Goal: Task Accomplishment & Management: Complete application form

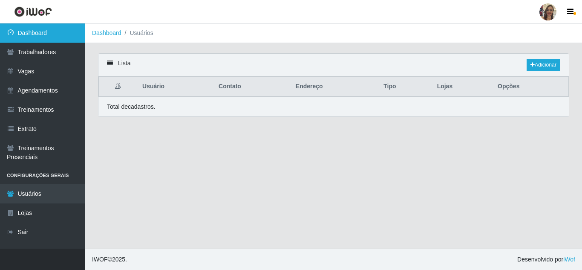
click at [53, 32] on link "Dashboard" at bounding box center [42, 32] width 85 height 19
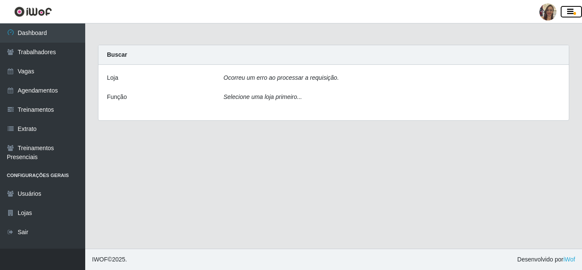
click at [573, 11] on icon "button" at bounding box center [571, 12] width 6 height 8
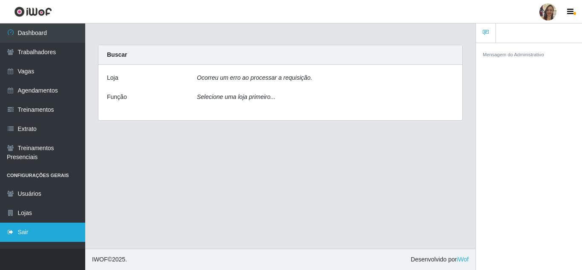
click at [23, 227] on link "Sair" at bounding box center [42, 232] width 85 height 19
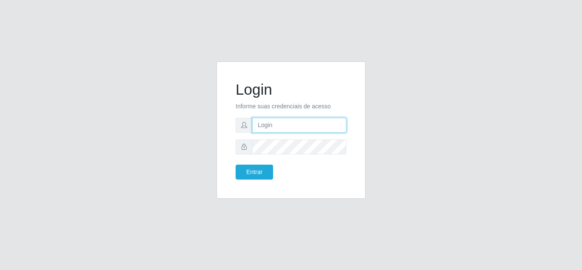
type input "[EMAIL_ADDRESS][DOMAIN_NAME]"
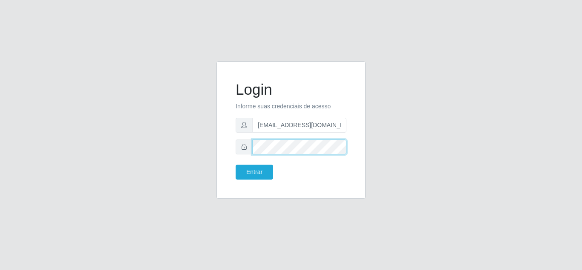
click at [233, 147] on div "Login Informe suas credenciais de acesso [EMAIL_ADDRESS][DOMAIN_NAME] Entrar" at bounding box center [291, 130] width 128 height 116
click at [236, 165] on button "Entrar" at bounding box center [255, 172] width 38 height 15
click at [238, 166] on body "Login Informe suas credenciais de acesso [EMAIL_ADDRESS][DOMAIN_NAME] Entrar" at bounding box center [291, 135] width 582 height 270
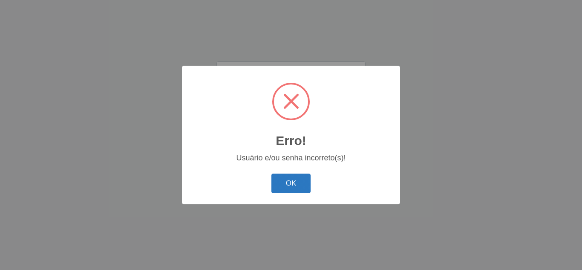
click at [280, 180] on button "OK" at bounding box center [292, 184] width 40 height 20
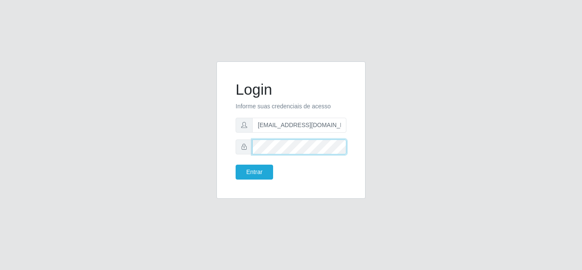
click at [225, 148] on div "Login Informe suas credenciais de acesso [EMAIL_ADDRESS][DOMAIN_NAME] Entrar" at bounding box center [291, 129] width 149 height 137
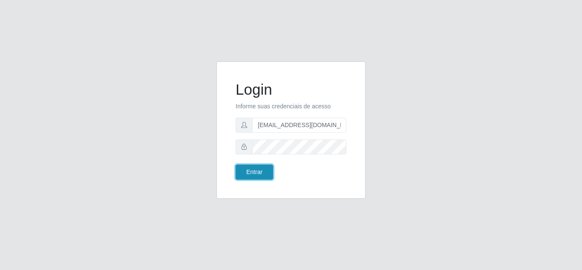
click at [242, 168] on button "Entrar" at bounding box center [255, 172] width 38 height 15
click at [247, 174] on button "Entrar" at bounding box center [255, 172] width 38 height 15
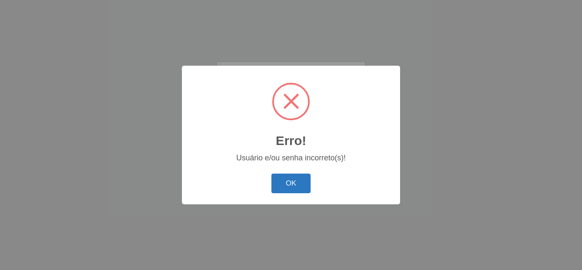
click at [284, 177] on button "OK" at bounding box center [292, 184] width 40 height 20
click at [292, 184] on button "OK" at bounding box center [292, 184] width 40 height 20
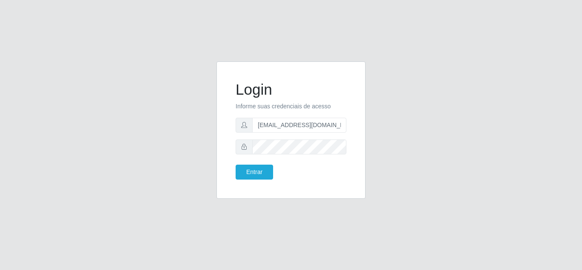
click at [244, 148] on icon at bounding box center [244, 147] width 6 height 6
click at [296, 156] on form "Login Informe suas credenciais de acesso [EMAIL_ADDRESS][DOMAIN_NAME] Entrar" at bounding box center [291, 130] width 111 height 99
click at [261, 172] on button "Entrar" at bounding box center [255, 172] width 38 height 15
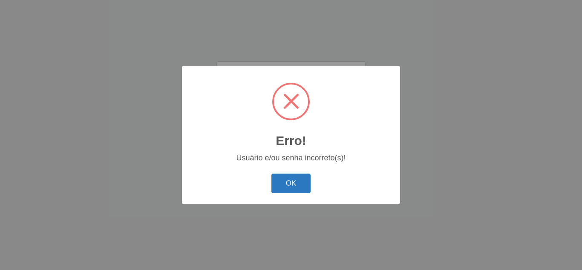
click at [289, 186] on button "OK" at bounding box center [292, 184] width 40 height 20
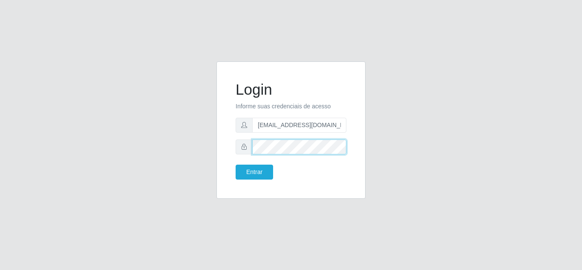
click at [233, 149] on div "Login Informe suas credenciais de acesso [EMAIL_ADDRESS][DOMAIN_NAME] Entrar" at bounding box center [291, 130] width 128 height 116
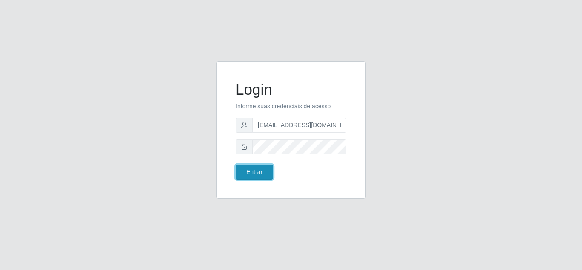
click at [243, 171] on button "Entrar" at bounding box center [255, 172] width 38 height 15
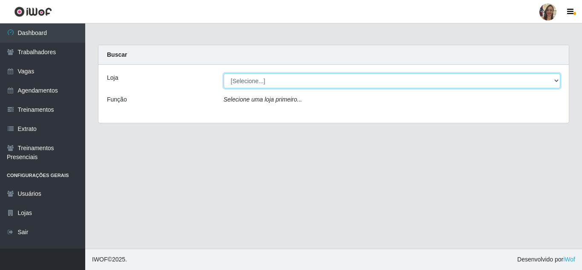
click at [522, 80] on select "[Selecione...] Supermercado Sao Francisco - Amarante" at bounding box center [392, 80] width 337 height 15
select select "383"
click at [224, 73] on select "[Selecione...] Supermercado Sao Francisco - Amarante" at bounding box center [392, 80] width 337 height 15
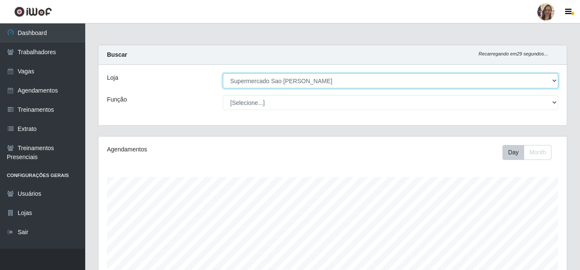
scroll to position [177, 469]
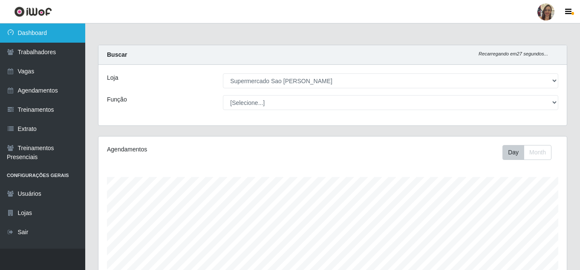
click at [29, 29] on link "Dashboard" at bounding box center [42, 32] width 85 height 19
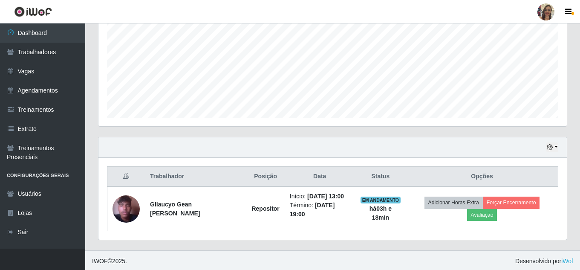
scroll to position [189, 0]
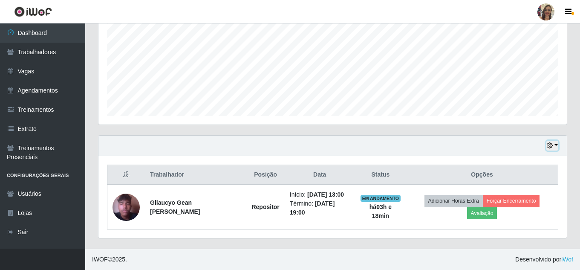
click at [556, 142] on button "button" at bounding box center [553, 146] width 12 height 10
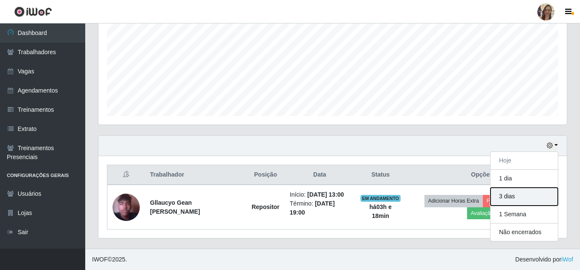
click at [510, 197] on button "3 dias" at bounding box center [524, 197] width 67 height 18
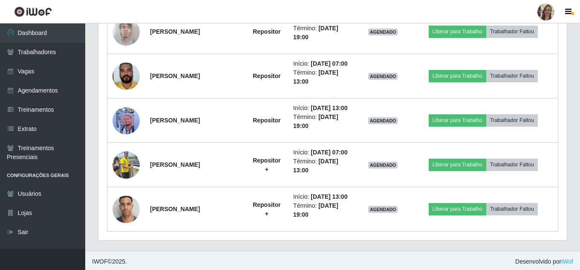
scroll to position [455, 0]
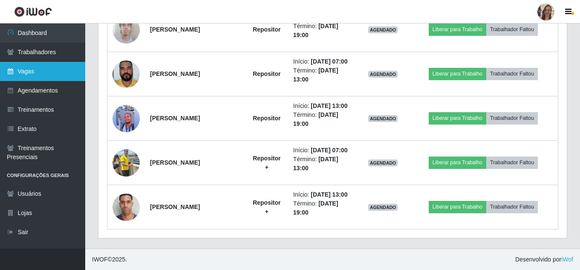
click at [55, 73] on link "Vagas" at bounding box center [42, 71] width 85 height 19
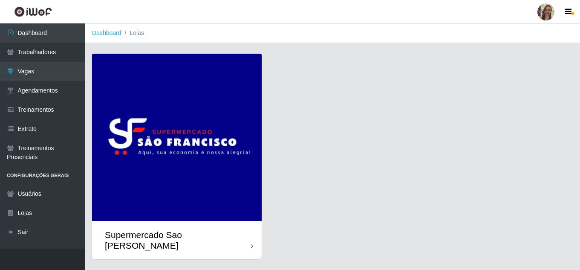
click at [171, 122] on img at bounding box center [177, 137] width 170 height 167
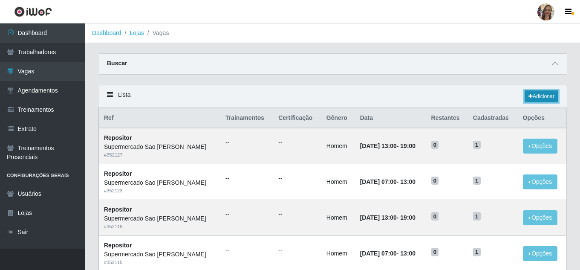
click at [553, 99] on link "Adicionar" at bounding box center [542, 96] width 34 height 12
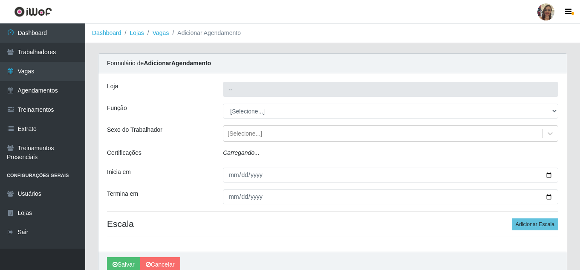
type input "Supermercado Sao [PERSON_NAME]"
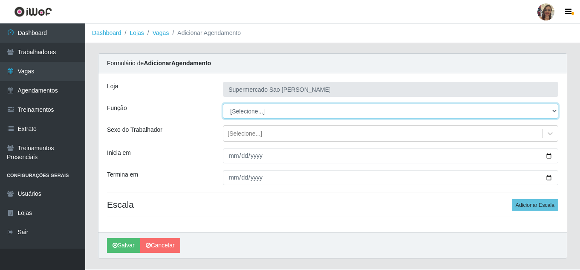
click at [252, 113] on select "[Selecione...] ASG ASG + ASG ++ Balconista de Açougue Balconista de Açougue + B…" at bounding box center [391, 111] width 336 height 15
select select "24"
click at [223, 104] on select "[Selecione...] ASG ASG + ASG ++ Balconista de Açougue Balconista de Açougue + B…" at bounding box center [391, 111] width 336 height 15
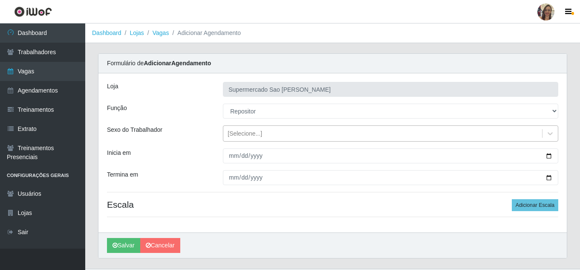
click at [241, 138] on div "[Selecione...]" at bounding box center [382, 134] width 319 height 14
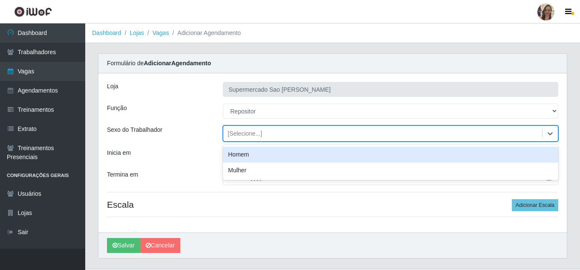
click at [240, 153] on div "Homem" at bounding box center [391, 155] width 336 height 16
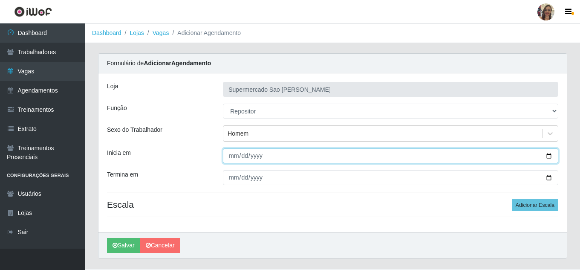
click at [235, 155] on input "Inicia em" at bounding box center [391, 155] width 336 height 15
type input "0025-10-16"
type input "[DATE]"
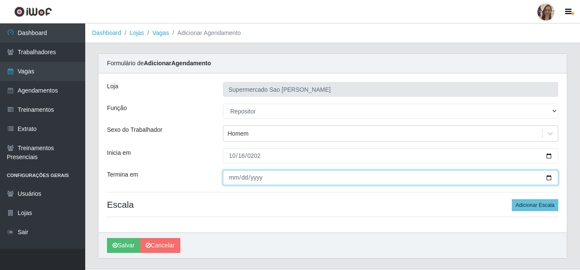
click at [232, 178] on input "Termina em" at bounding box center [391, 177] width 336 height 15
type input "[DATE]"
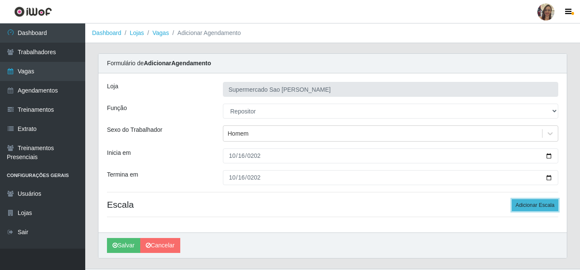
click at [531, 207] on button "Adicionar Escala" at bounding box center [535, 205] width 46 height 12
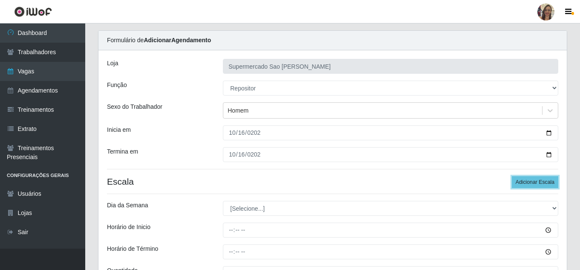
scroll to position [43, 0]
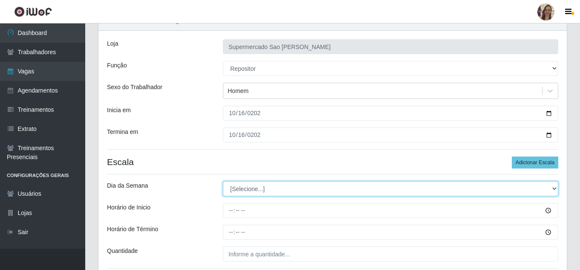
click at [244, 191] on select "[Selecione...] Segunda Terça Quarta Quinta Sexta Sábado Domingo" at bounding box center [391, 188] width 336 height 15
select select "4"
click at [223, 181] on select "[Selecione...] Segunda Terça Quarta Quinta Sexta Sábado Domingo" at bounding box center [391, 188] width 336 height 15
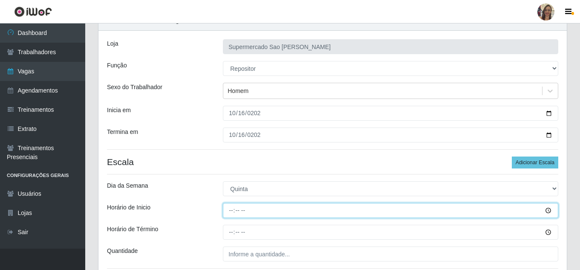
click at [234, 210] on input "Horário de Inicio" at bounding box center [391, 210] width 336 height 15
type input "07:00"
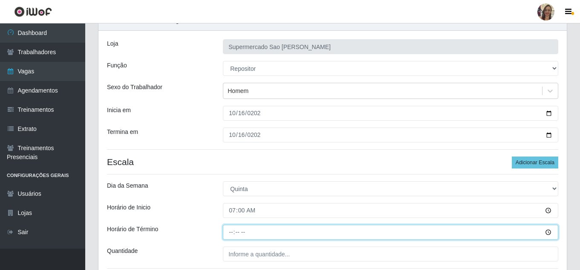
click at [234, 233] on input "Horário de Término" at bounding box center [391, 232] width 336 height 15
type input "13:00"
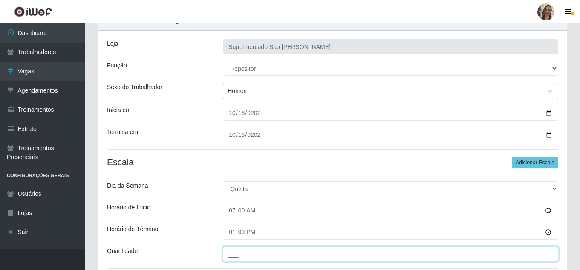
click at [235, 256] on input "___" at bounding box center [391, 253] width 336 height 15
type input "1__"
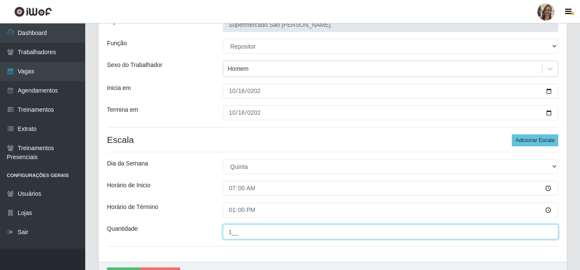
scroll to position [114, 0]
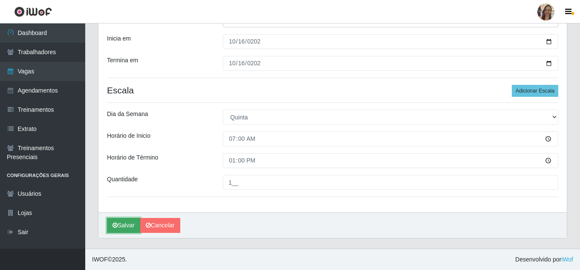
click at [125, 227] on button "Salvar" at bounding box center [123, 225] width 33 height 15
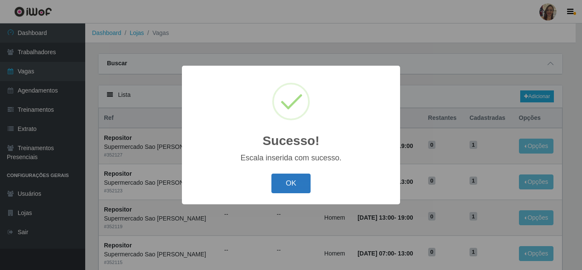
click at [290, 184] on button "OK" at bounding box center [292, 184] width 40 height 20
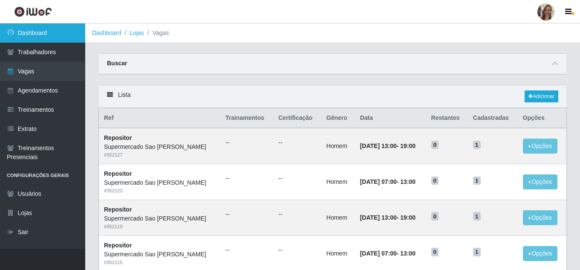
click at [43, 37] on link "Dashboard" at bounding box center [42, 32] width 85 height 19
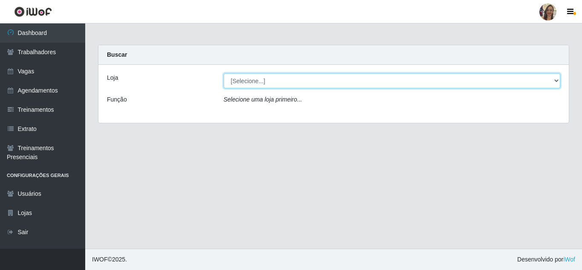
click at [257, 79] on select "[Selecione...] Supermercado Sao Francisco - Amarante" at bounding box center [392, 80] width 337 height 15
select select "383"
click at [224, 73] on select "[Selecione...] Supermercado Sao Francisco - Amarante" at bounding box center [392, 80] width 337 height 15
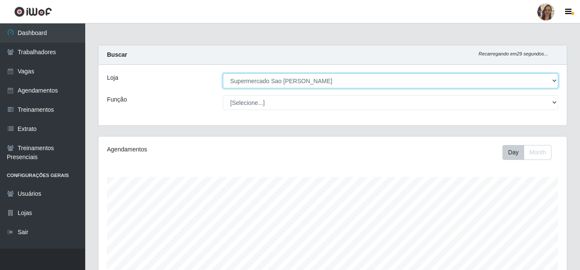
scroll to position [177, 469]
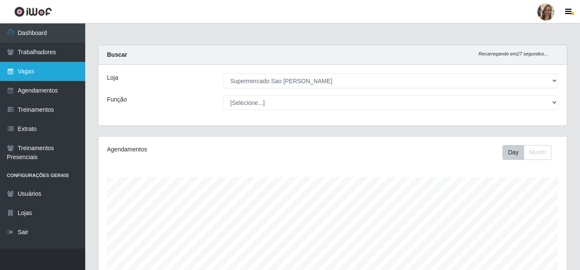
click at [47, 73] on link "Vagas" at bounding box center [42, 71] width 85 height 19
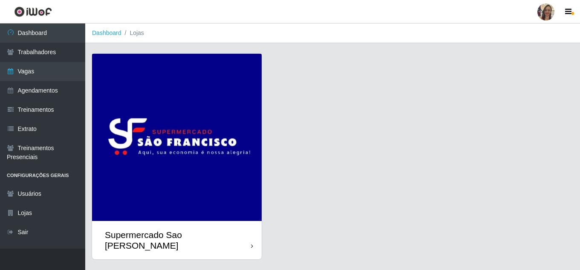
click at [214, 139] on img at bounding box center [177, 137] width 170 height 167
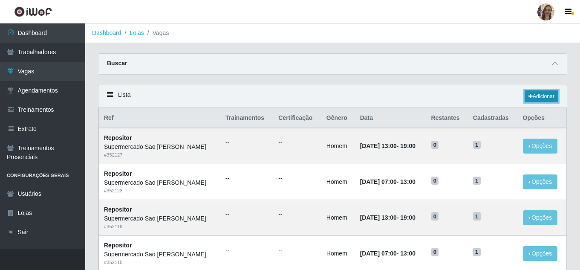
click at [548, 98] on link "Adicionar" at bounding box center [542, 96] width 34 height 12
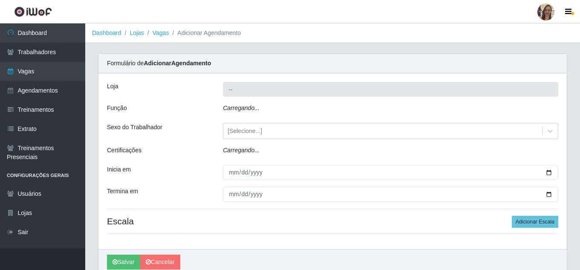
type input "Supermercado Sao [PERSON_NAME]"
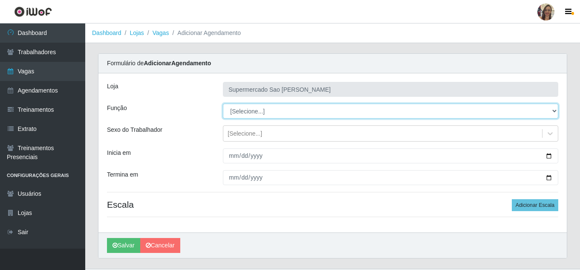
click at [258, 112] on select "[Selecione...] ASG ASG + ASG ++ Balconista de Açougue Balconista de Açougue + B…" at bounding box center [391, 111] width 336 height 15
select select "24"
click at [223, 104] on select "[Selecione...] ASG ASG + ASG ++ Balconista de Açougue Balconista de Açougue + B…" at bounding box center [391, 111] width 336 height 15
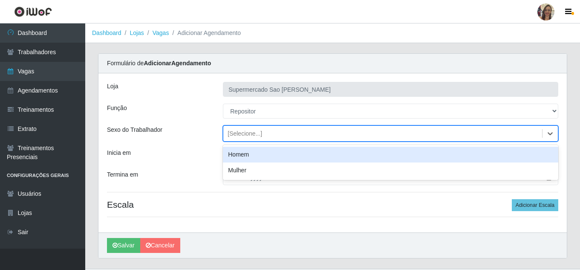
click at [243, 136] on div "[Selecione...]" at bounding box center [245, 133] width 35 height 9
click at [245, 157] on div "Homem" at bounding box center [391, 155] width 336 height 16
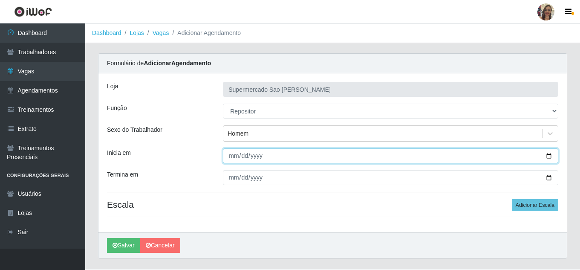
click at [233, 159] on input "Inicia em" at bounding box center [391, 155] width 336 height 15
click at [242, 157] on input "Inicia em" at bounding box center [391, 155] width 336 height 15
type input "[DATE]"
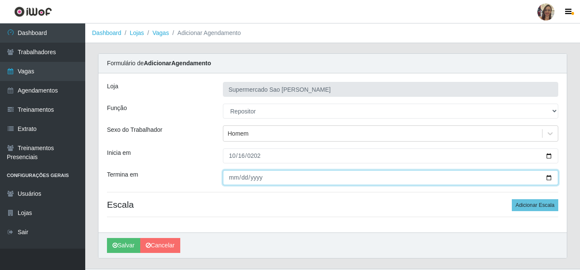
click at [228, 177] on input "Termina em" at bounding box center [391, 177] width 336 height 15
type input "[DATE]"
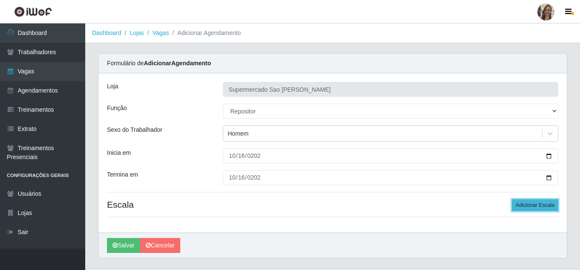
click at [541, 208] on button "Adicionar Escala" at bounding box center [535, 205] width 46 height 12
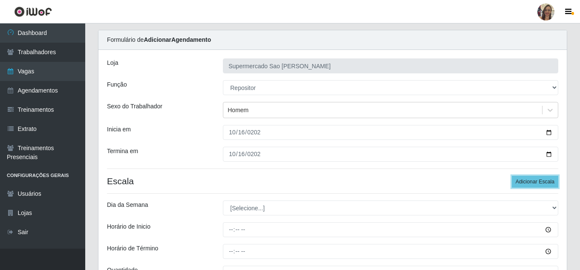
scroll to position [43, 0]
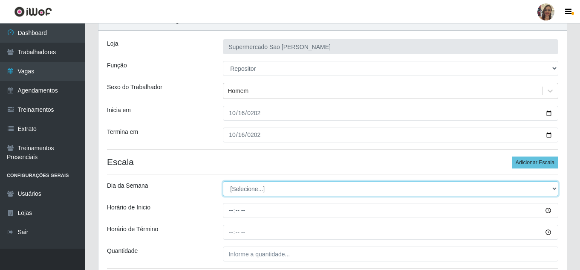
click at [249, 188] on select "[Selecione...] Segunda Terça Quarta Quinta Sexta Sábado Domingo" at bounding box center [391, 188] width 336 height 15
select select "4"
click at [223, 181] on select "[Selecione...] Segunda Terça Quarta Quinta Sexta Sábado Domingo" at bounding box center [391, 188] width 336 height 15
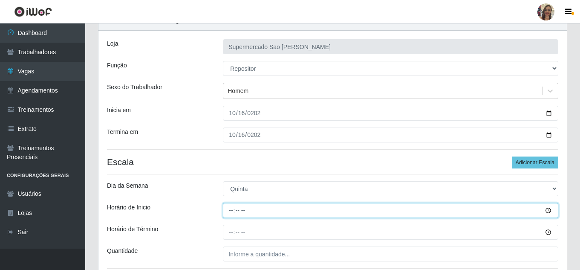
click at [234, 212] on input "Horário de Inicio" at bounding box center [391, 210] width 336 height 15
type input "13:00"
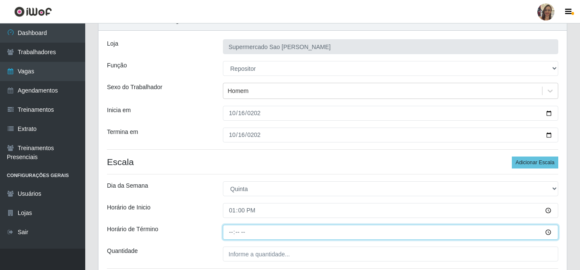
click at [229, 232] on input "Horário de Término" at bounding box center [391, 232] width 336 height 15
type input "19:00"
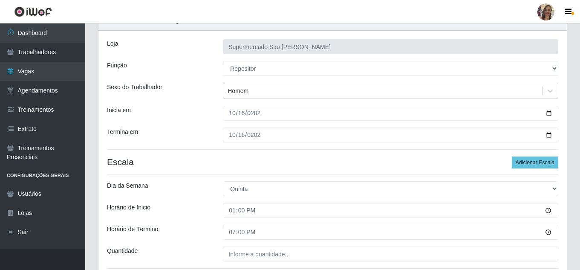
click at [242, 262] on div "Loja Supermercado Sao [PERSON_NAME] [Selecione...] ASG ASG + ASG ++ Balconista …" at bounding box center [333, 157] width 469 height 253
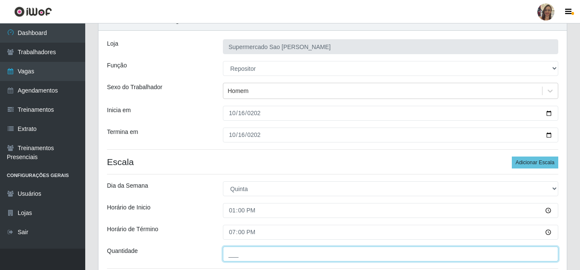
click at [248, 258] on input "___" at bounding box center [391, 253] width 336 height 15
type input "1__"
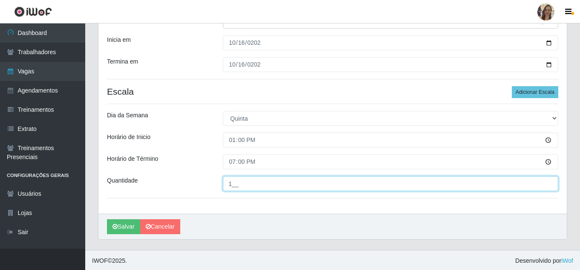
scroll to position [114, 0]
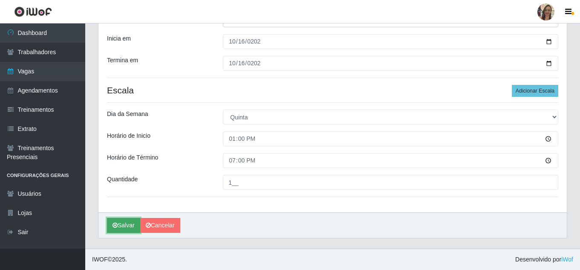
click at [123, 225] on button "Salvar" at bounding box center [123, 225] width 33 height 15
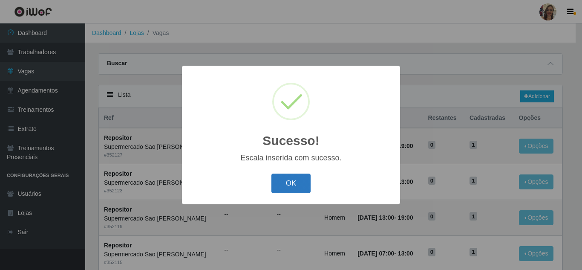
click at [296, 185] on button "OK" at bounding box center [292, 184] width 40 height 20
